Goal: Information Seeking & Learning: Learn about a topic

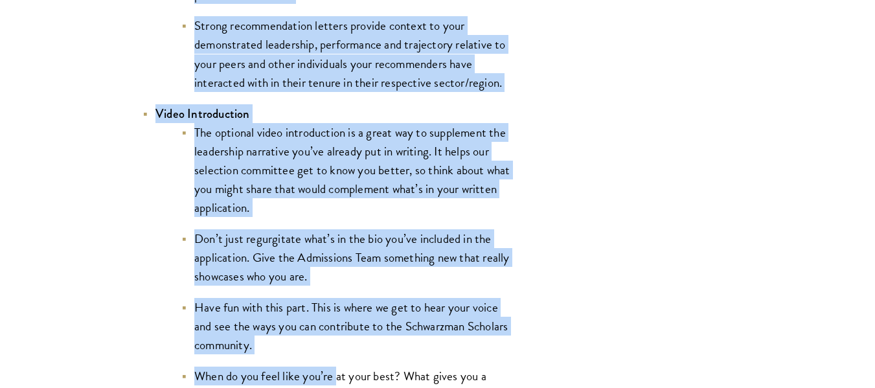
scroll to position [2168, 0]
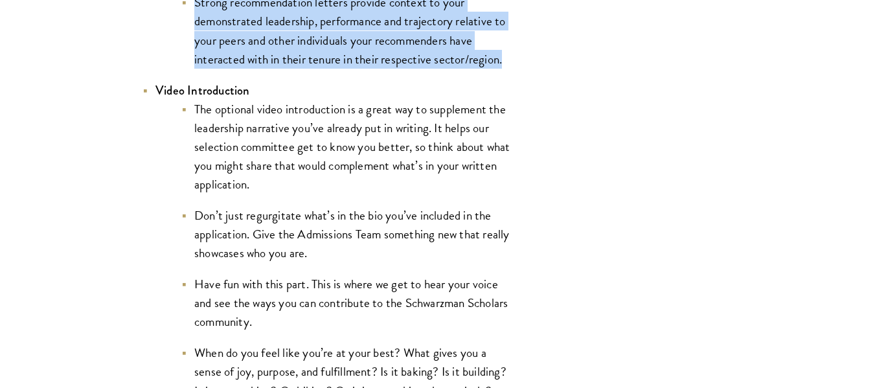
drag, startPoint x: 154, startPoint y: 122, endPoint x: 530, endPoint y: 71, distance: 379.2
copy li "Letters of Recommendation Make sure you sit down with your recommenders before …"
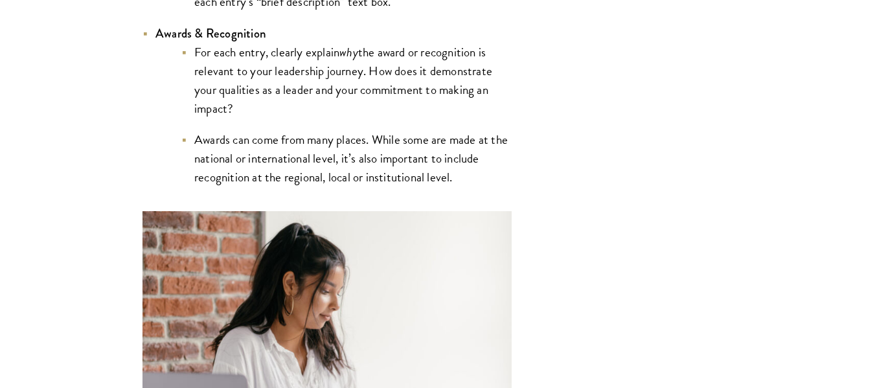
scroll to position [3227, 0]
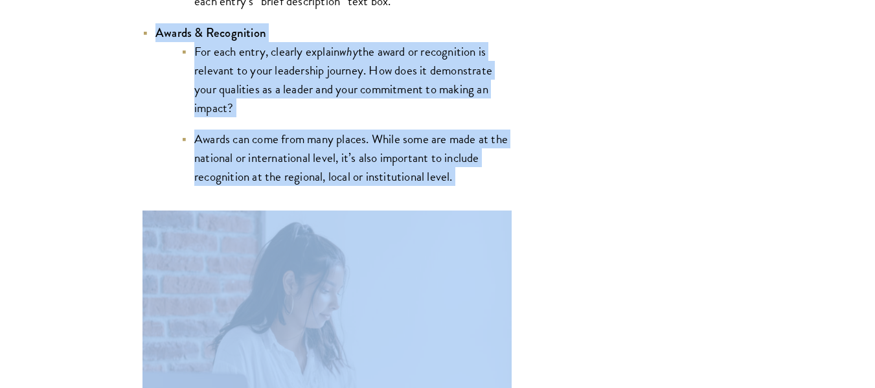
drag, startPoint x: 152, startPoint y: 36, endPoint x: 479, endPoint y: 190, distance: 362.2
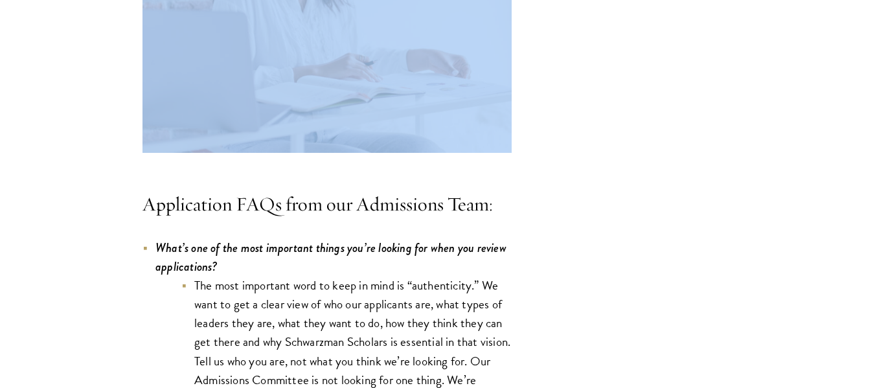
scroll to position [3590, 0]
copy div "Awards & Recognition For each entry, clearly explain why the award or recogniti…"
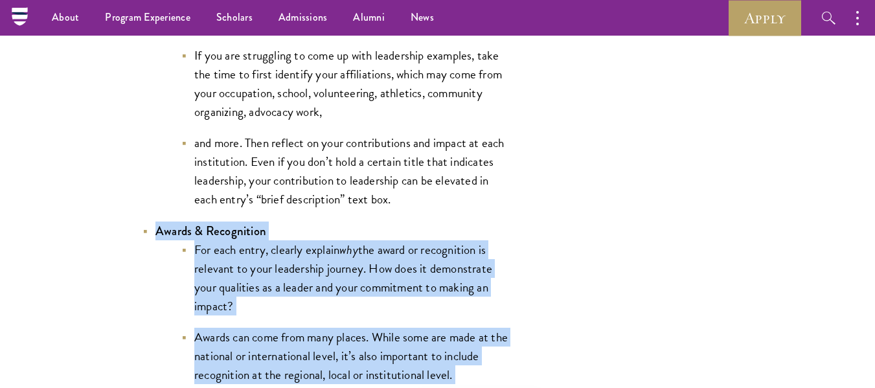
scroll to position [3060, 0]
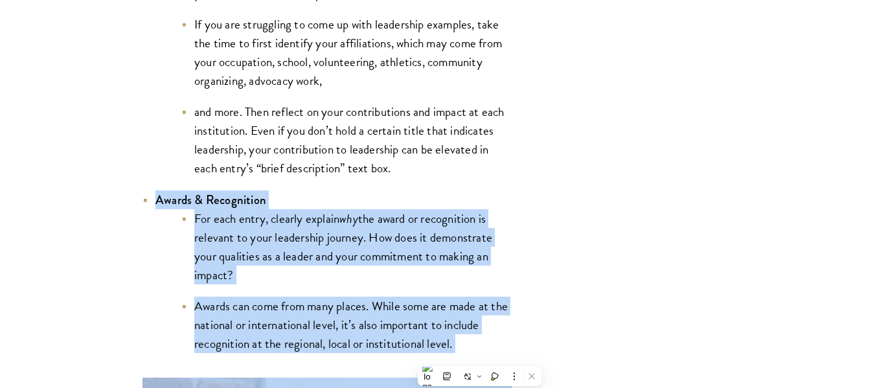
click at [420, 194] on li "Awards & Recognition For each entry, clearly explain why the award or recogniti…" at bounding box center [326, 271] width 369 height 163
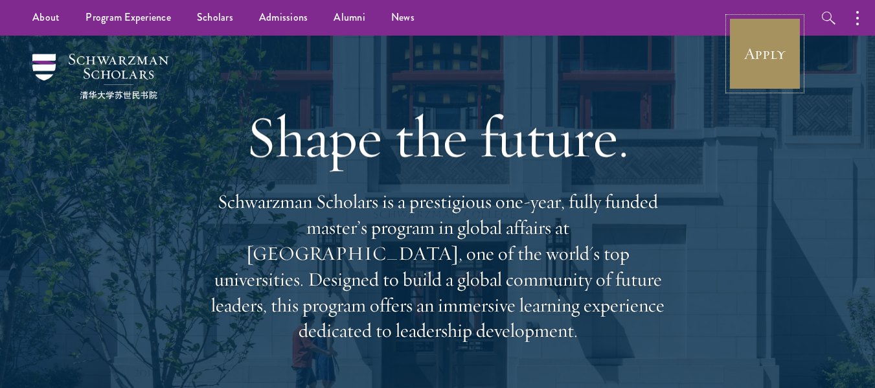
click at [738, 65] on link "Apply" at bounding box center [765, 53] width 73 height 73
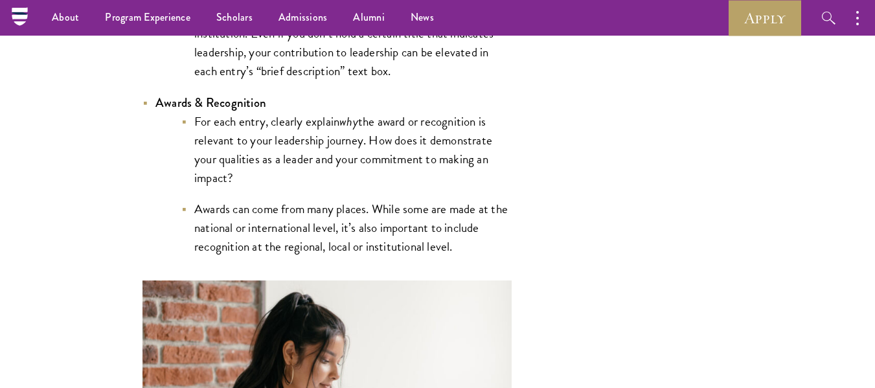
scroll to position [3147, 0]
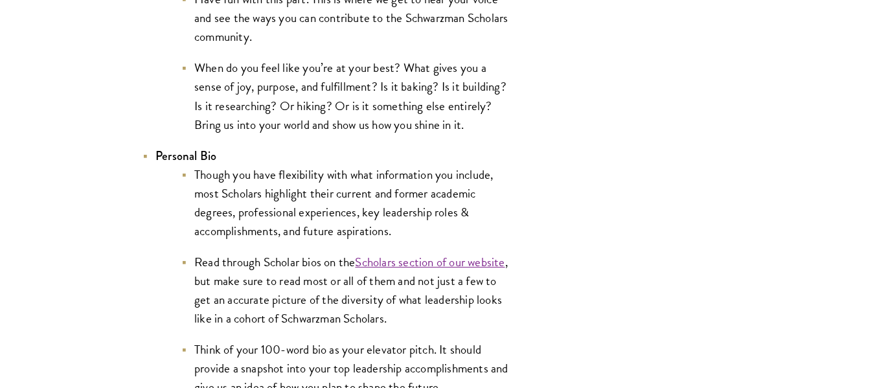
scroll to position [2453, 0]
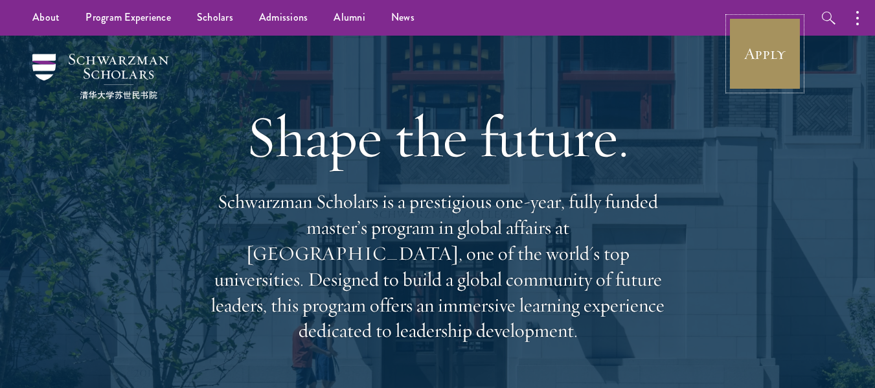
click at [756, 60] on link "Apply" at bounding box center [765, 53] width 73 height 73
